Goal: Download file/media

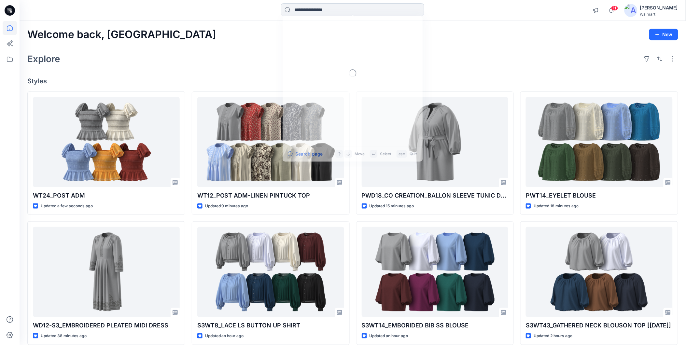
click at [313, 10] on input at bounding box center [352, 9] width 143 height 13
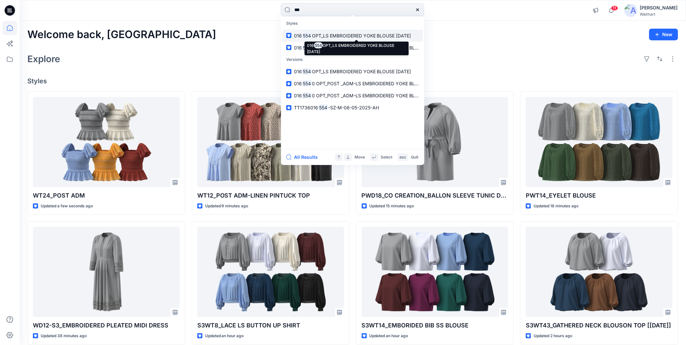
type input "***"
click at [323, 34] on span "OPT_LS EMBROIDERED YOKE BLOUSE [DATE]" at bounding box center [361, 36] width 99 height 6
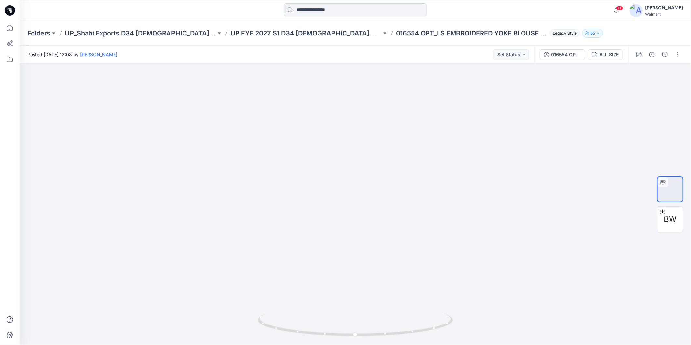
click at [333, 12] on input at bounding box center [355, 9] width 143 height 13
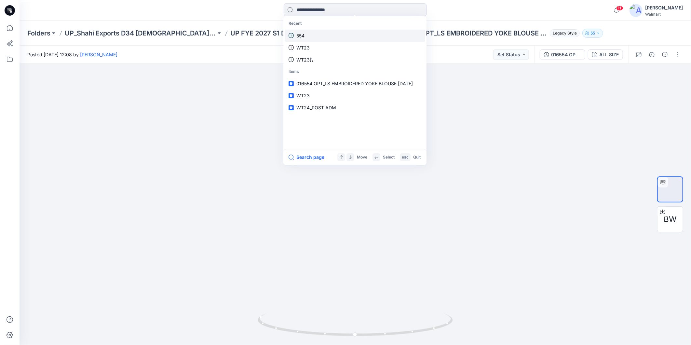
click at [302, 34] on p "554" at bounding box center [301, 35] width 8 height 7
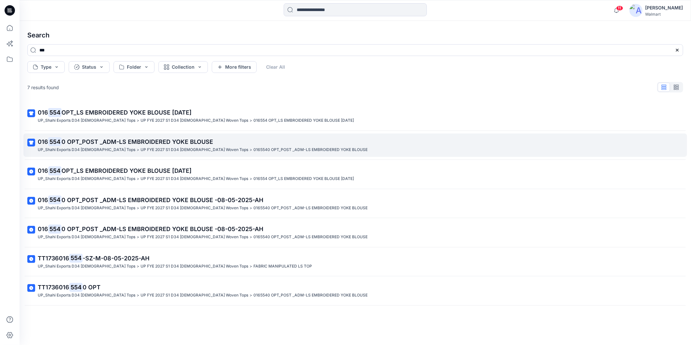
click at [118, 143] on span "0 OPT_POST _ADM-LS EMBROIDERED YOKE BLOUSE" at bounding box center [138, 141] width 152 height 7
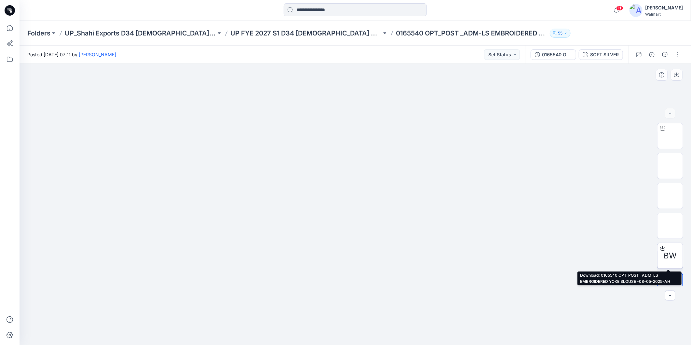
click at [666, 248] on div at bounding box center [663, 248] width 10 height 10
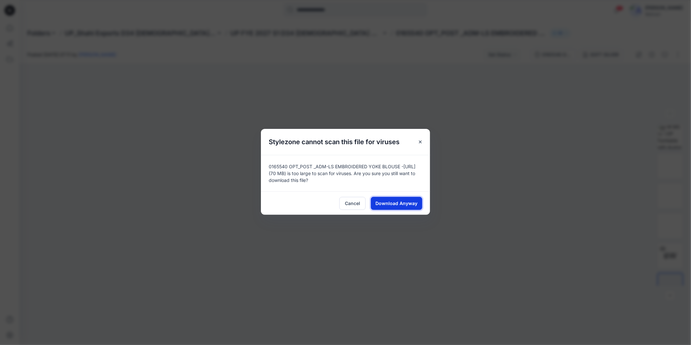
click at [402, 204] on span "Download Anyway" at bounding box center [397, 203] width 42 height 7
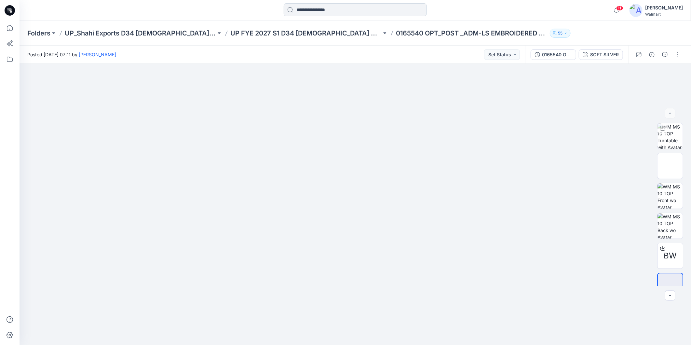
click at [291, 11] on input at bounding box center [355, 9] width 143 height 13
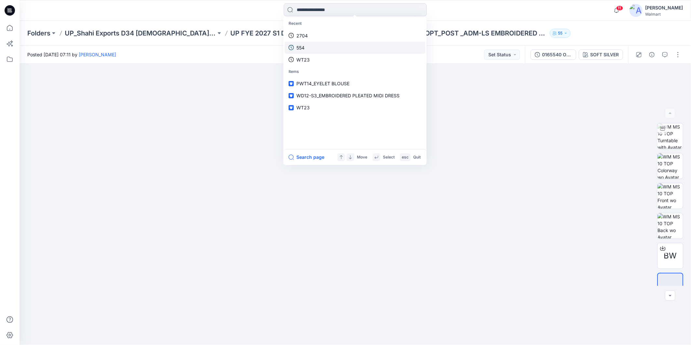
click at [304, 46] on p "554" at bounding box center [301, 47] width 8 height 7
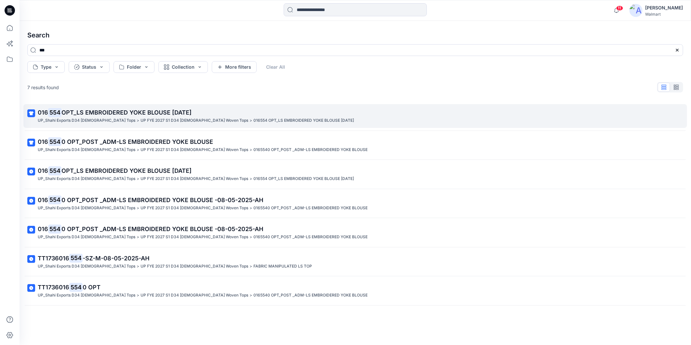
click at [162, 116] on p "016 554 OPT_LS EMBROIDERED YOKE BLOUSE [DATE]" at bounding box center [355, 112] width 634 height 9
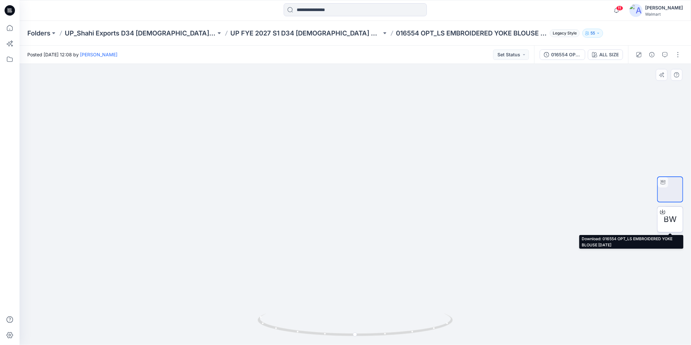
click at [661, 219] on div "BW" at bounding box center [670, 219] width 26 height 26
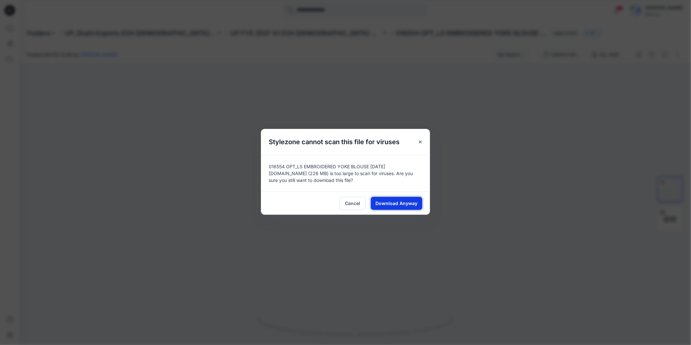
click at [397, 203] on span "Download Anyway" at bounding box center [397, 203] width 42 height 7
